Goal: Task Accomplishment & Management: Manage account settings

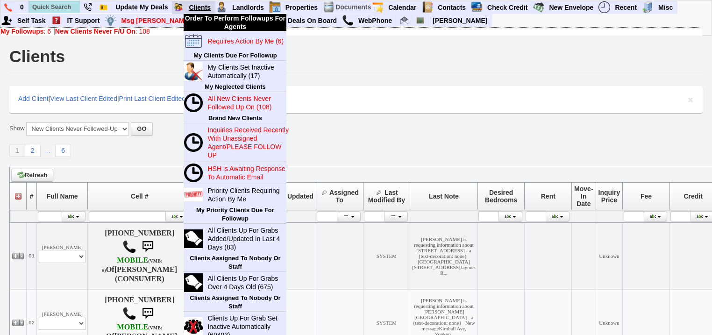
click at [197, 6] on link "Clients" at bounding box center [200, 7] width 30 height 12
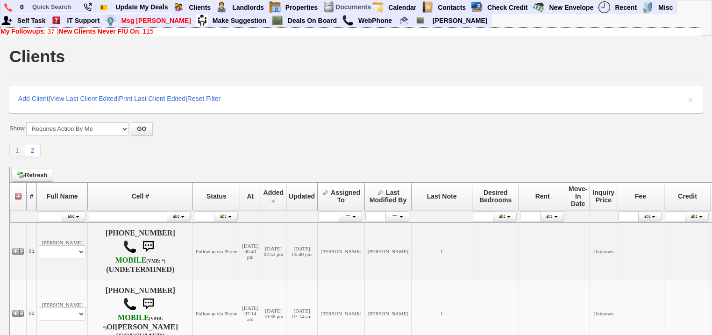
click at [51, 32] on link "My Followups : 37" at bounding box center [27, 31] width 54 height 7
click at [132, 33] on b "New Clients Never F/U On" at bounding box center [99, 31] width 80 height 7
